Goal: Find specific page/section: Find specific page/section

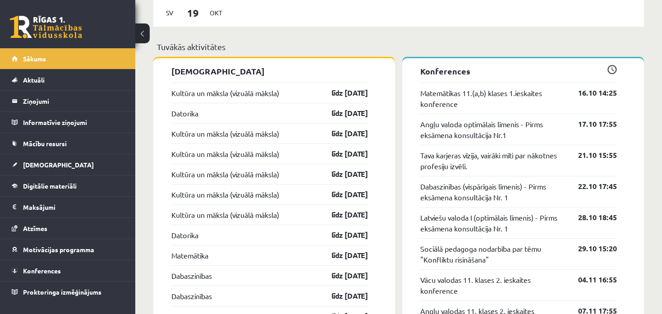
scroll to position [722, 0]
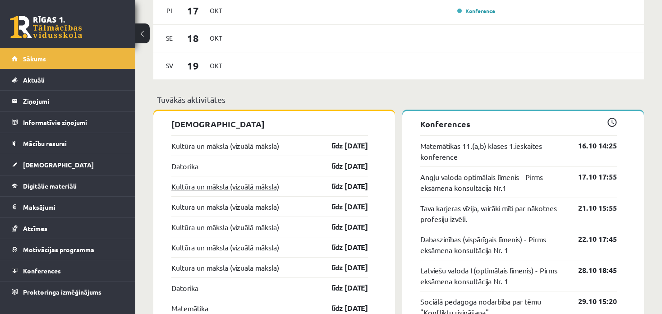
click at [249, 187] on link "Kultūra un māksla (vizuālā māksla)" at bounding box center [225, 186] width 108 height 11
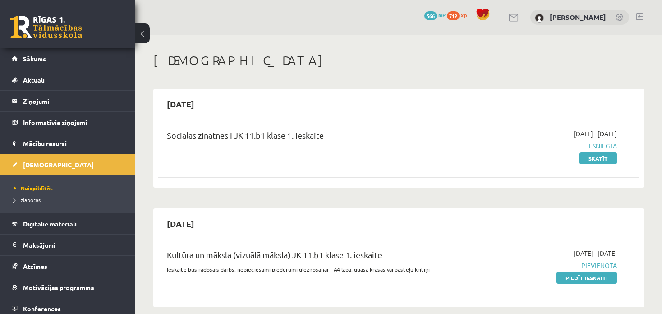
scroll to position [135, 0]
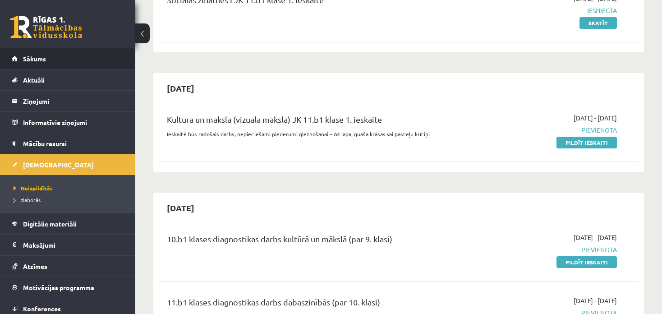
click at [24, 60] on span "Sākums" at bounding box center [34, 59] width 23 height 8
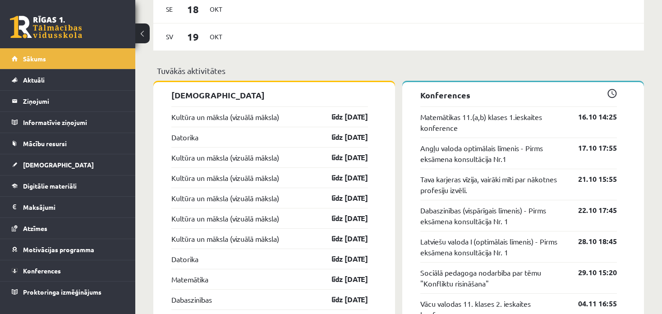
scroll to position [767, 0]
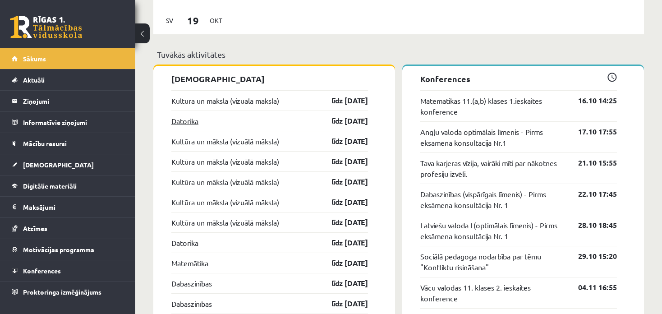
click at [177, 125] on link "Datorika" at bounding box center [184, 121] width 27 height 11
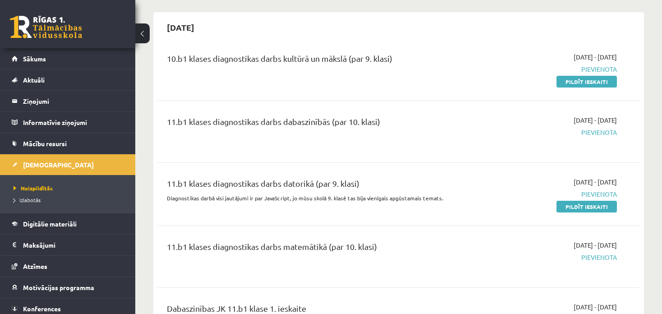
scroll to position [361, 0]
